Goal: Task Accomplishment & Management: Manage account settings

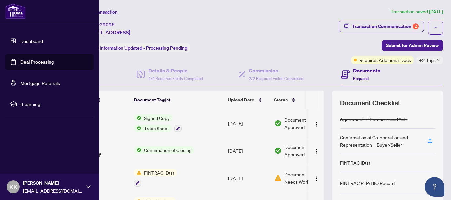
click at [52, 65] on link "Deal Processing" at bounding box center [36, 62] width 33 height 6
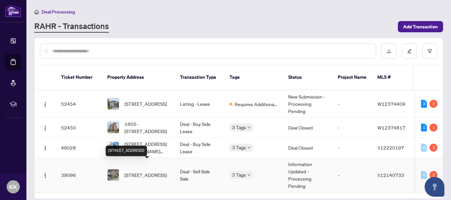
click at [150, 172] on span "[STREET_ADDRESS]" at bounding box center [145, 175] width 42 height 7
